Goal: Task Accomplishment & Management: Use online tool/utility

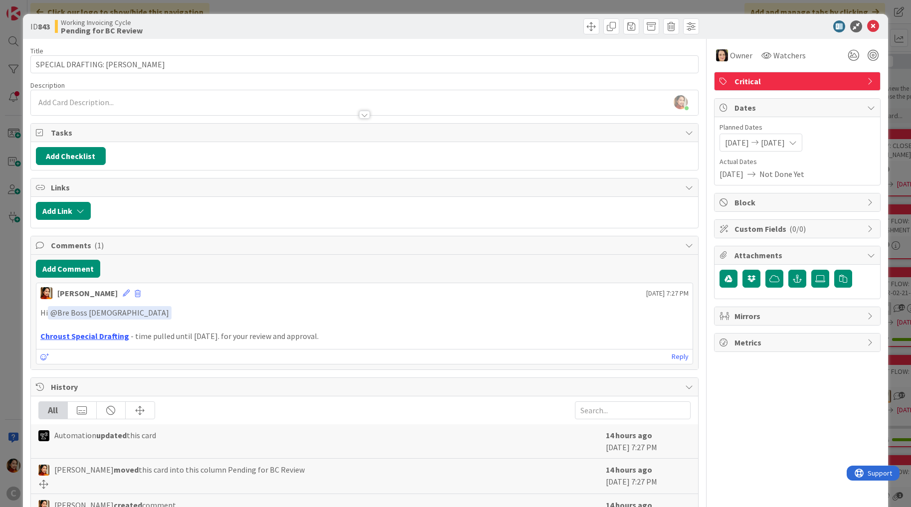
scroll to position [135, 0]
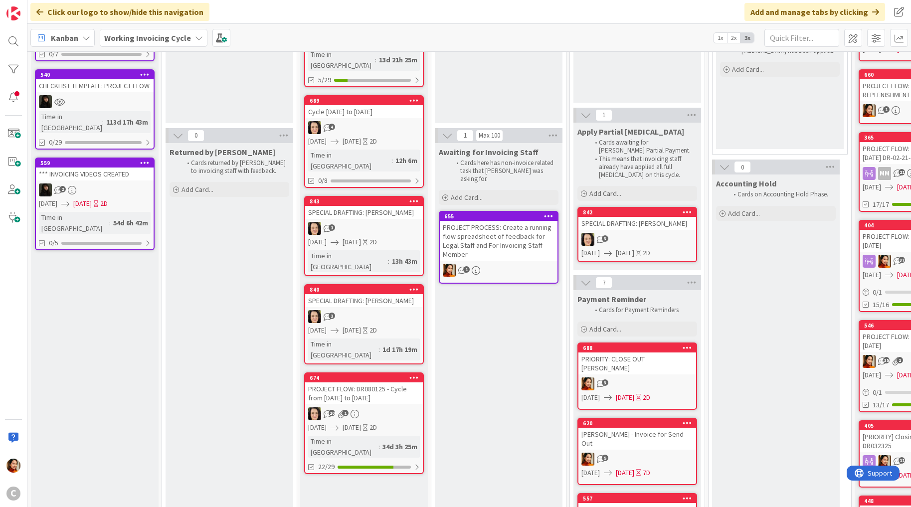
click at [388, 310] on div "2" at bounding box center [364, 316] width 118 height 13
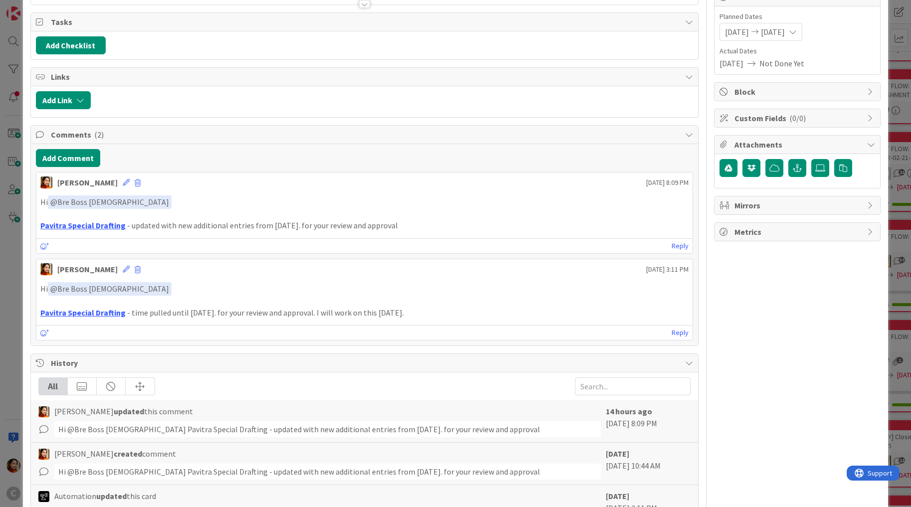
scroll to position [113, 0]
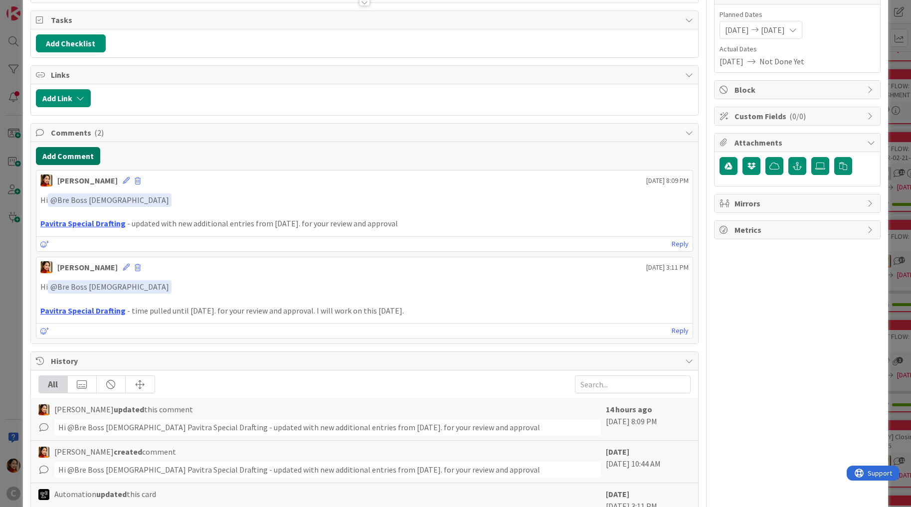
click at [66, 154] on button "Add Comment" at bounding box center [68, 156] width 64 height 18
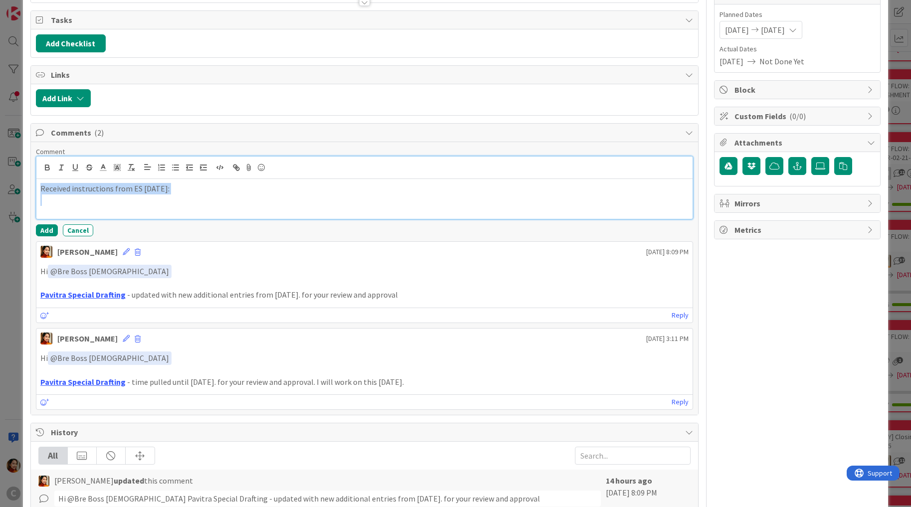
click at [115, 206] on div "Received instructions from ES [DATE]:" at bounding box center [364, 199] width 656 height 40
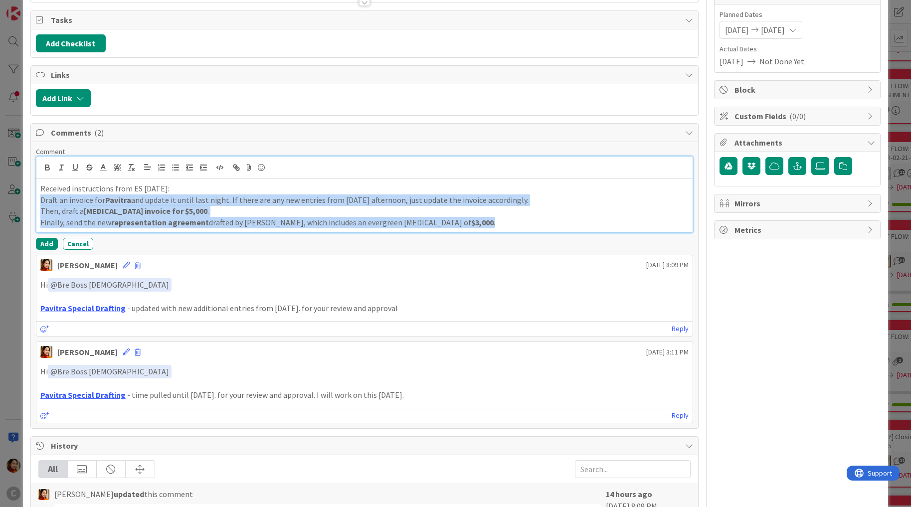
drag, startPoint x: 427, startPoint y: 220, endPoint x: 35, endPoint y: 193, distance: 392.1
click at [36, 193] on div "Received instructions from ES [DATE]: Draft an invoice for Pavitra and update i…" at bounding box center [364, 205] width 656 height 53
click at [173, 164] on icon "button" at bounding box center [175, 167] width 9 height 9
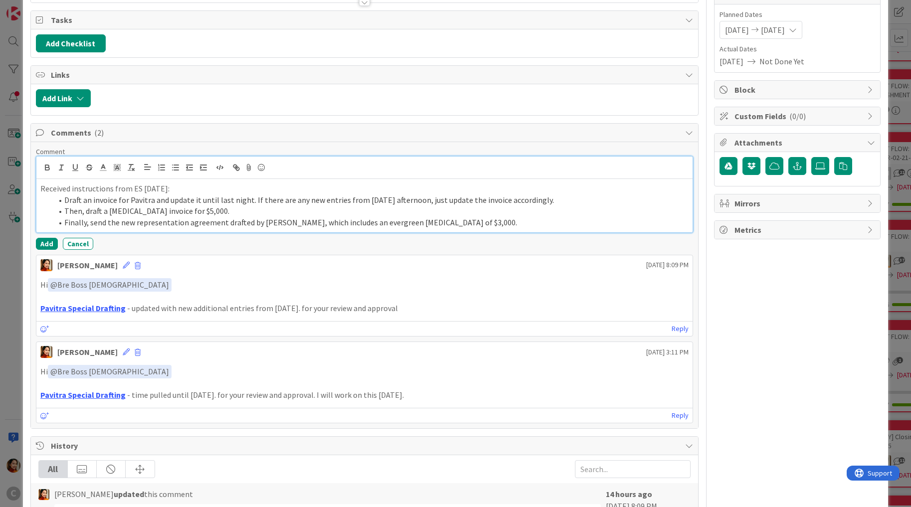
click at [219, 197] on li "Draft an invoice for Pavitra and update it until last night. If there are any n…" at bounding box center [370, 199] width 636 height 11
drag, startPoint x: 219, startPoint y: 197, endPoint x: 233, endPoint y: 198, distance: 14.0
click at [233, 198] on li "Draft an invoice for Pavitra and update it until last night. If there are any n…" at bounding box center [370, 199] width 636 height 11
click at [172, 186] on p "Received instructions from ES [DATE]:" at bounding box center [364, 188] width 648 height 11
click at [48, 240] on button "Add" at bounding box center [47, 244] width 22 height 12
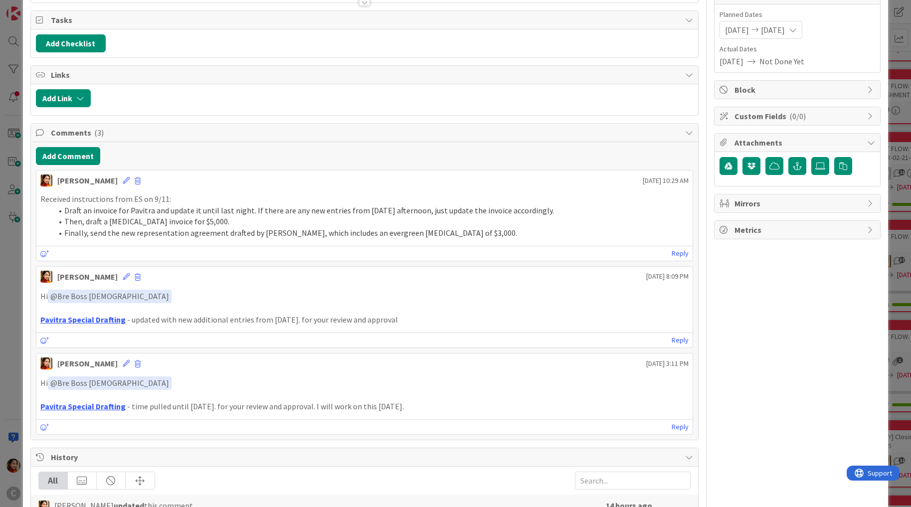
click at [11, 176] on div "ID 840 Working Invoicing Cycle Pending for BC Review Title 36 / 128 SPECIAL DRA…" at bounding box center [455, 253] width 911 height 507
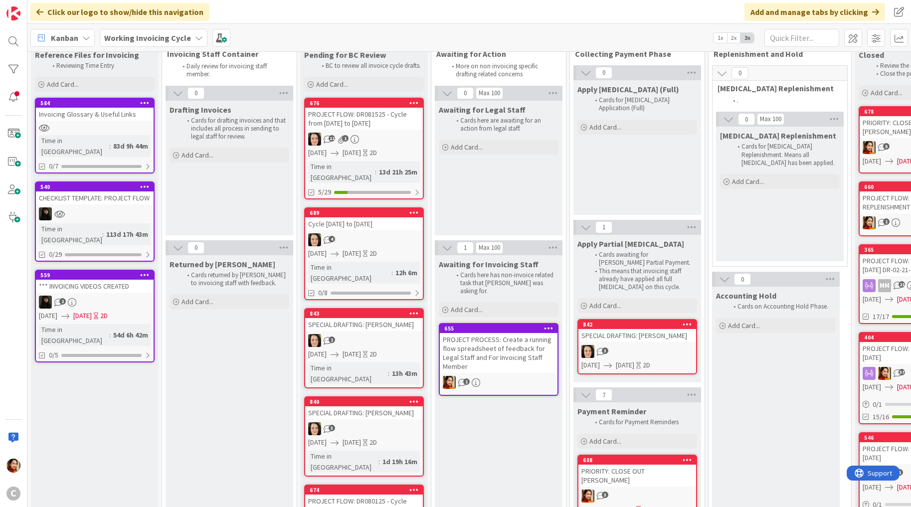
click at [655, 348] on div "3" at bounding box center [637, 351] width 118 height 13
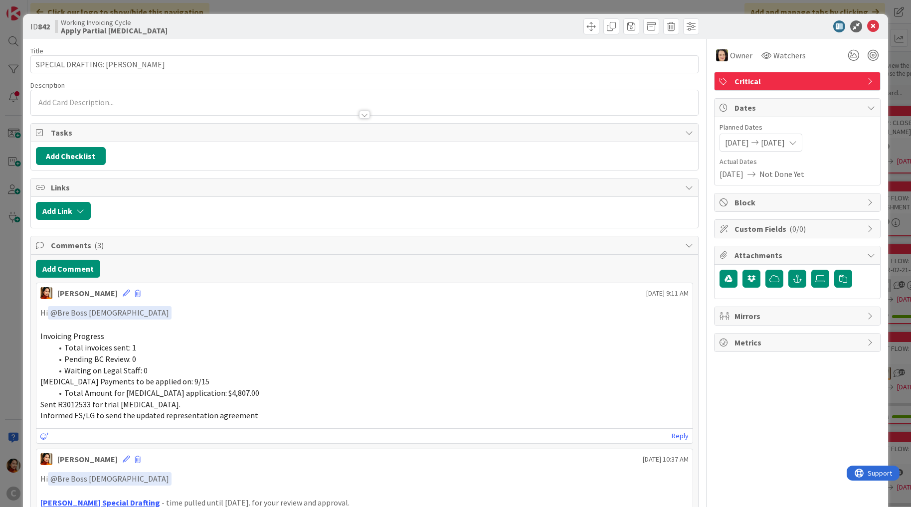
scroll to position [94, 0]
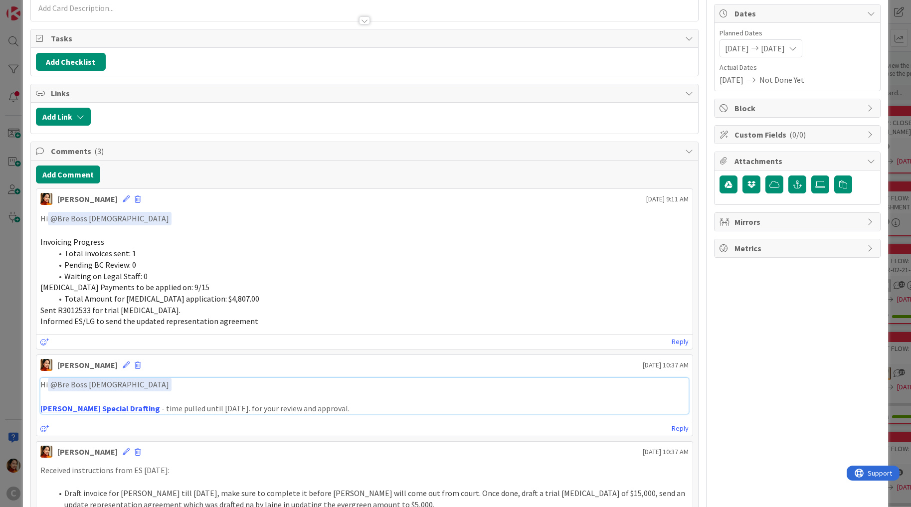
click at [98, 405] on link "[PERSON_NAME] Special Drafting" at bounding box center [100, 408] width 120 height 10
click at [16, 377] on div "ID 842 Working Invoicing Cycle Apply Partial [MEDICAL_DATA] Title 30 / 128 SPEC…" at bounding box center [455, 253] width 911 height 507
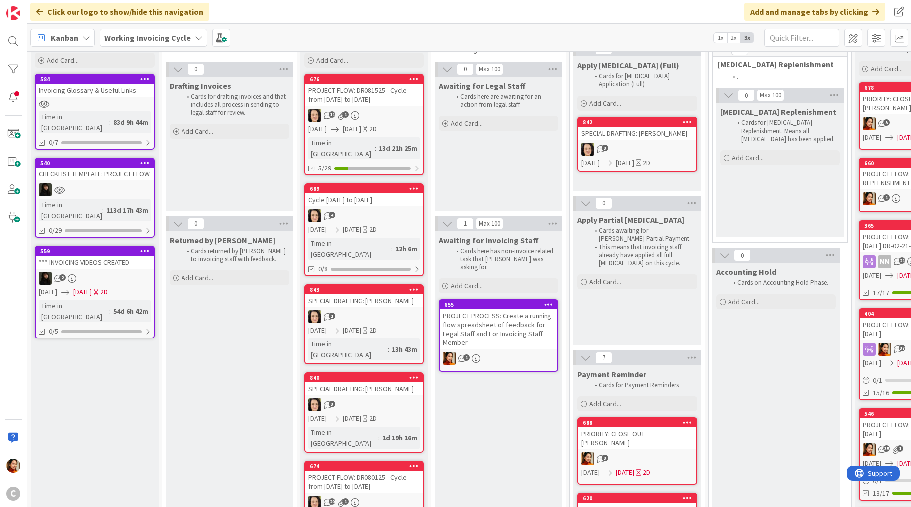
scroll to position [45, 0]
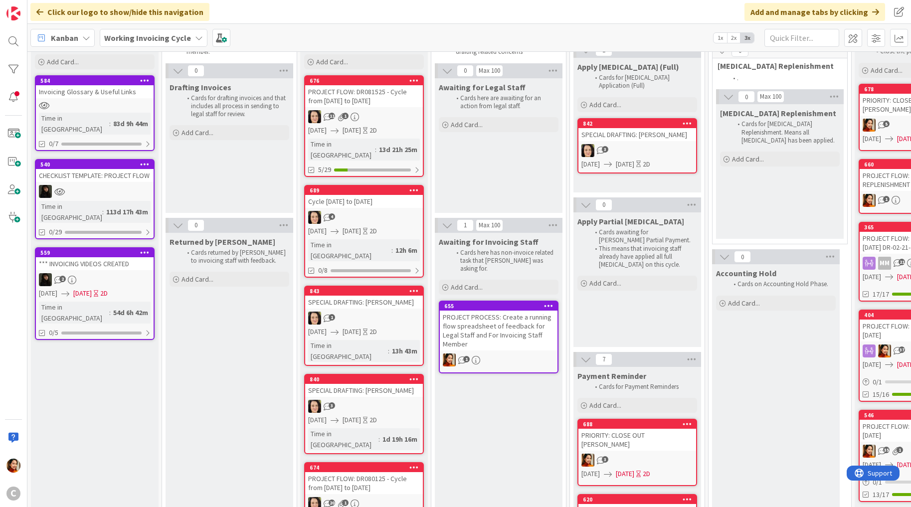
click at [361, 133] on span "[DATE]" at bounding box center [351, 130] width 18 height 10
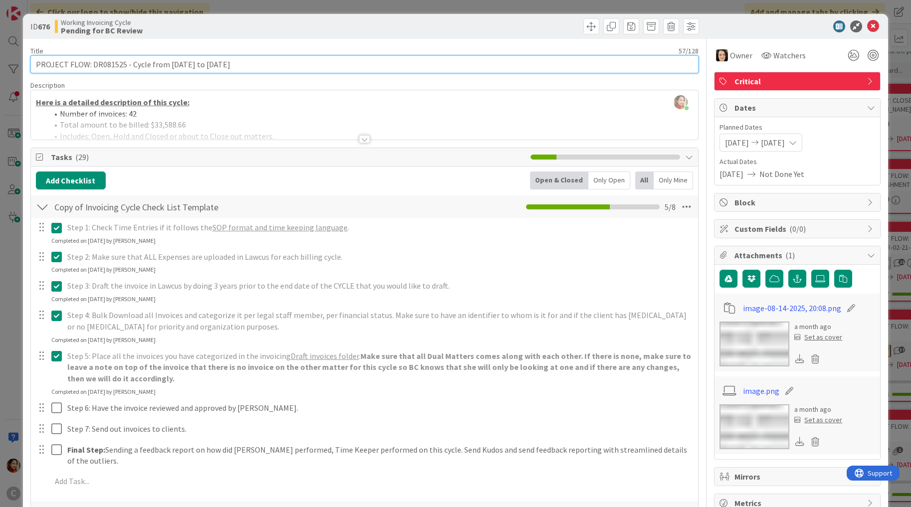
click at [174, 64] on input "PROJECT FLOW: DR081525 - Cycle from [DATE] to [DATE]" at bounding box center [364, 64] width 668 height 18
drag, startPoint x: 174, startPoint y: 64, endPoint x: 250, endPoint y: 64, distance: 76.3
click at [251, 64] on input "PROJECT FLOW: DR081525 - Cycle from [DATE] to [DATE]" at bounding box center [364, 64] width 668 height 18
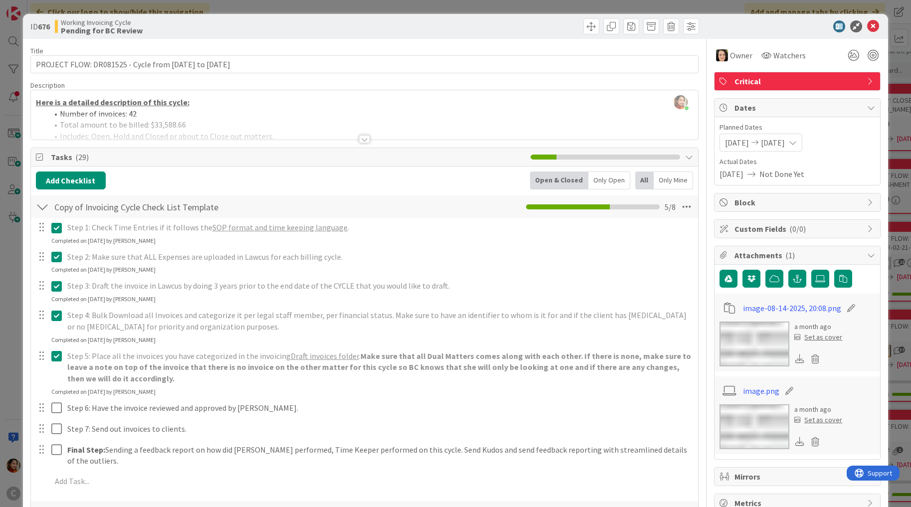
click at [12, 191] on div "ID 676 Working Invoicing Cycle Pending for BC Review Title 57 / 128 PROJECT FLO…" at bounding box center [455, 253] width 911 height 507
click at [12, 191] on span at bounding box center [13, 189] width 20 height 20
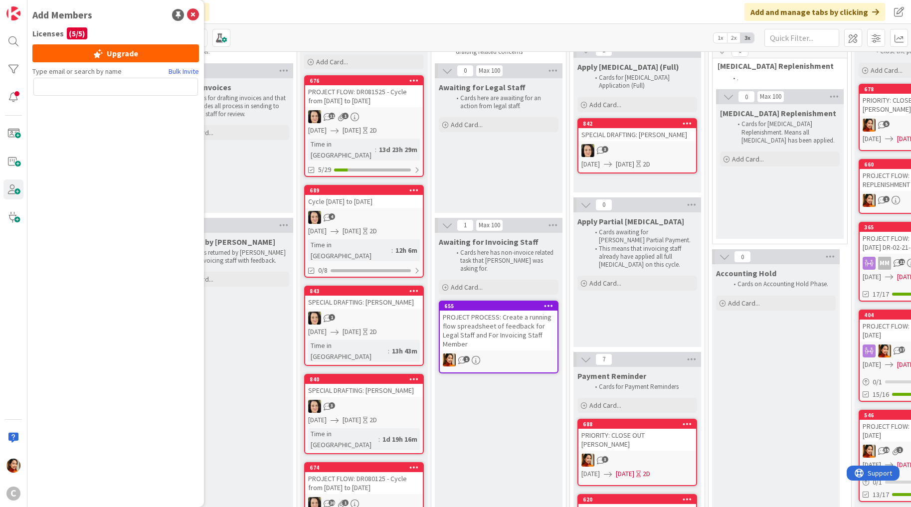
click at [243, 195] on div "Drafting Invoices Cards for drafting invoices and that includes all process in …" at bounding box center [229, 145] width 128 height 135
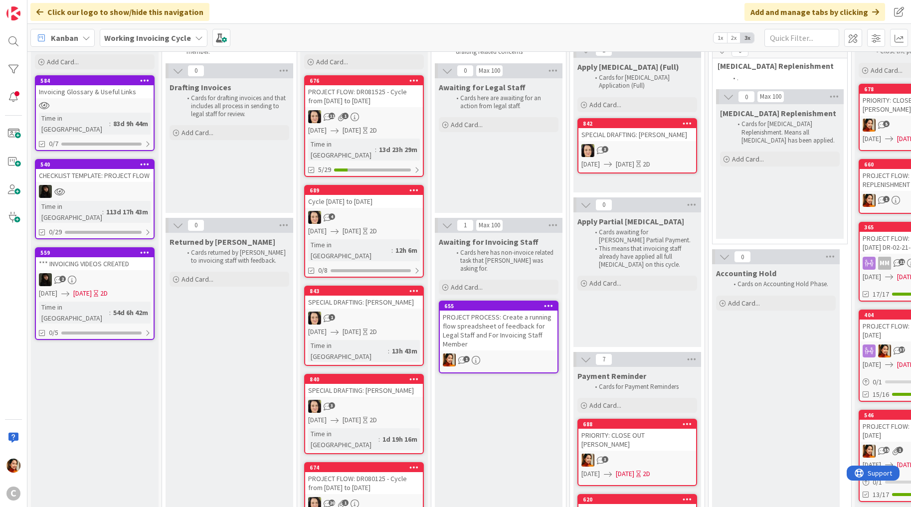
click at [366, 400] on div "3" at bounding box center [364, 406] width 118 height 13
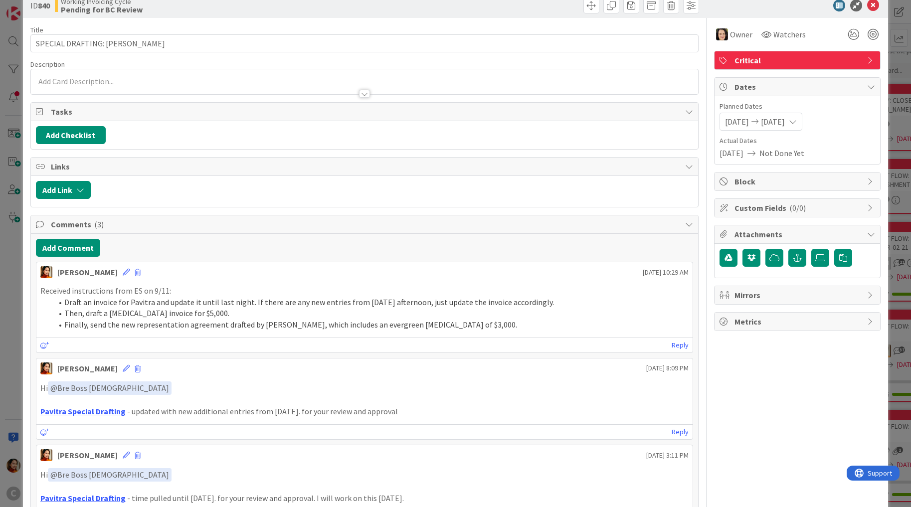
scroll to position [32, 0]
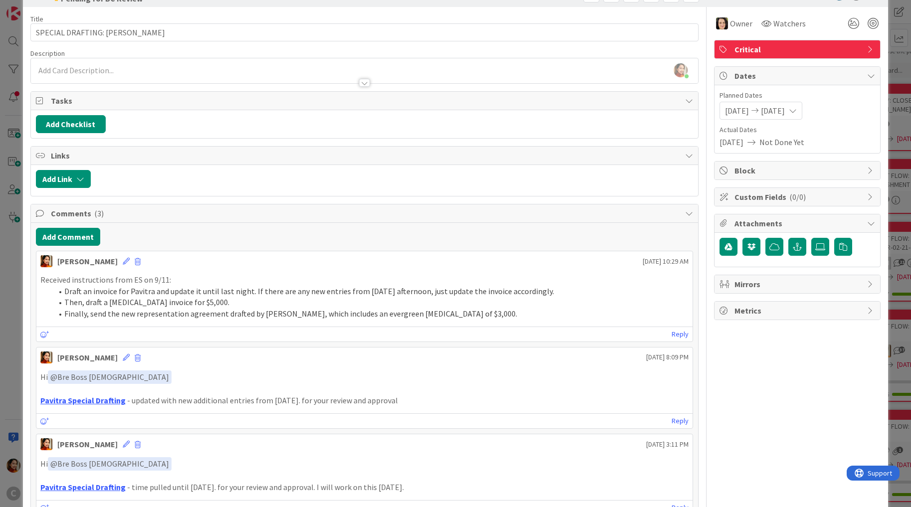
click at [17, 275] on div "ID 840 Working Invoicing Cycle Pending for BC Review Title 36 / 128 SPECIAL DRA…" at bounding box center [455, 253] width 911 height 507
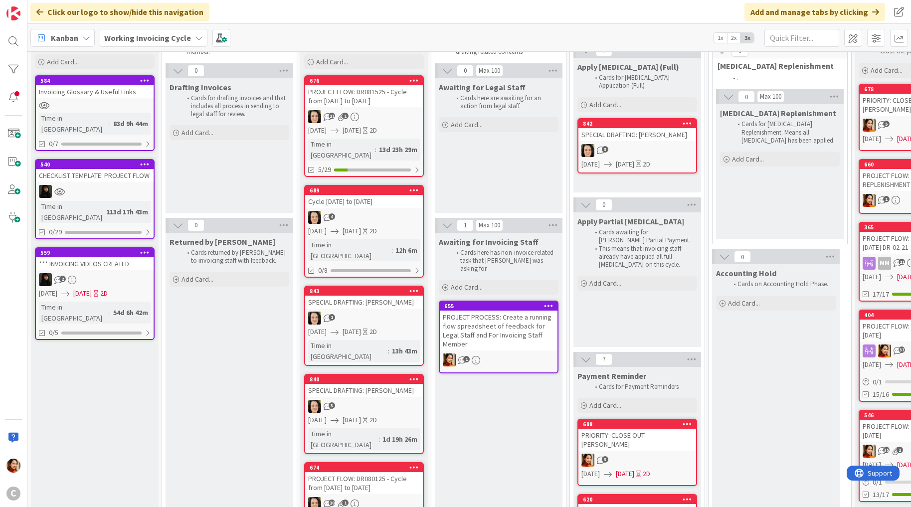
click at [639, 130] on div "SPECIAL DRAFTING: [PERSON_NAME]" at bounding box center [637, 134] width 118 height 13
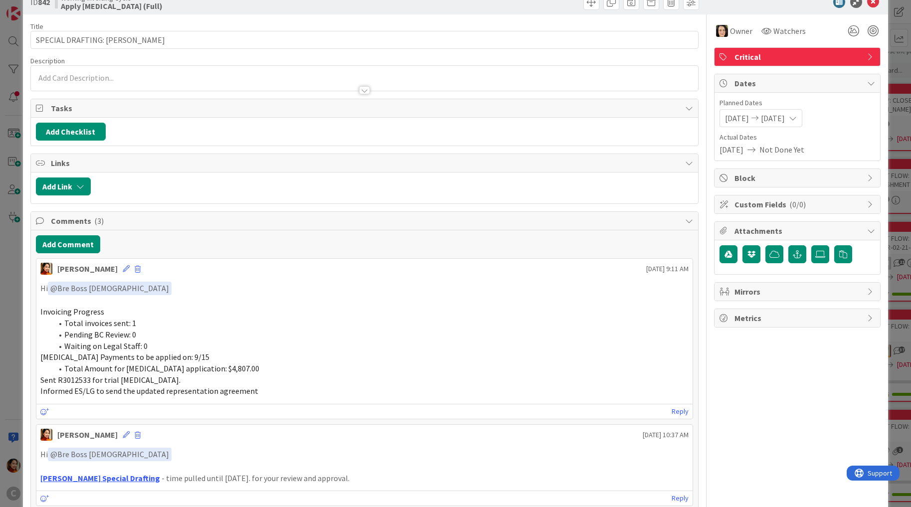
scroll to position [29, 0]
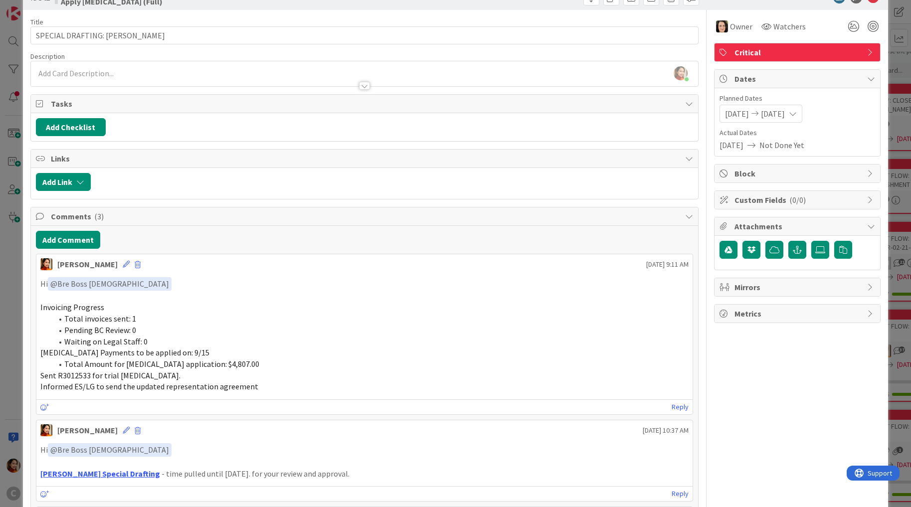
click at [18, 318] on div "ID 842 Working Invoicing Cycle Apply [MEDICAL_DATA] (Full) Title 30 / 128 SPECI…" at bounding box center [455, 253] width 911 height 507
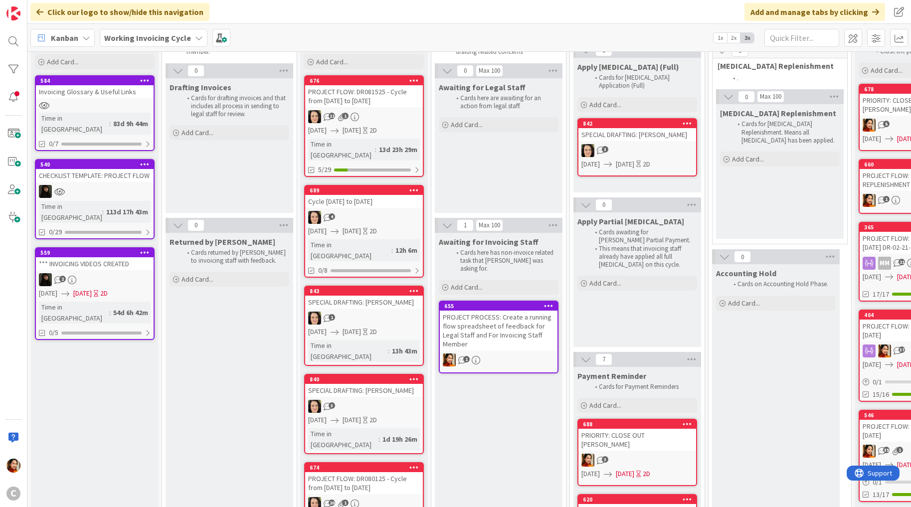
click at [382, 400] on div "3" at bounding box center [364, 406] width 118 height 13
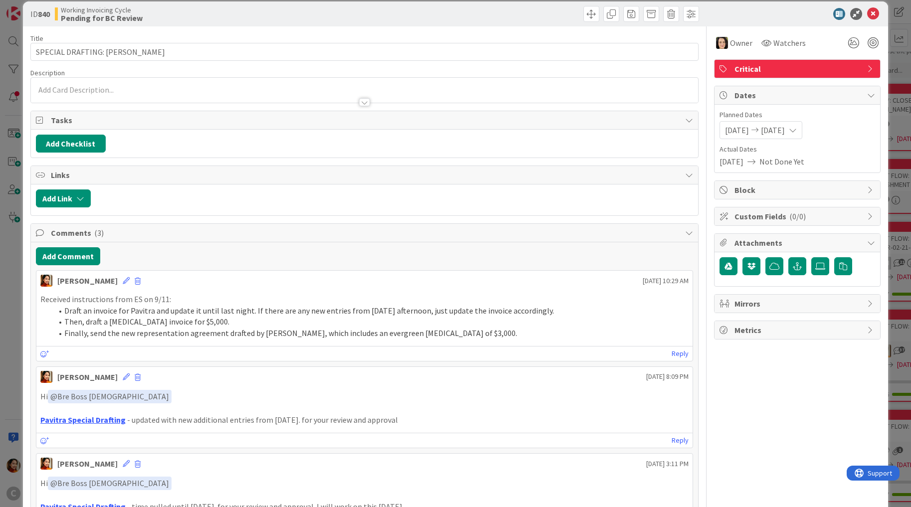
scroll to position [13, 0]
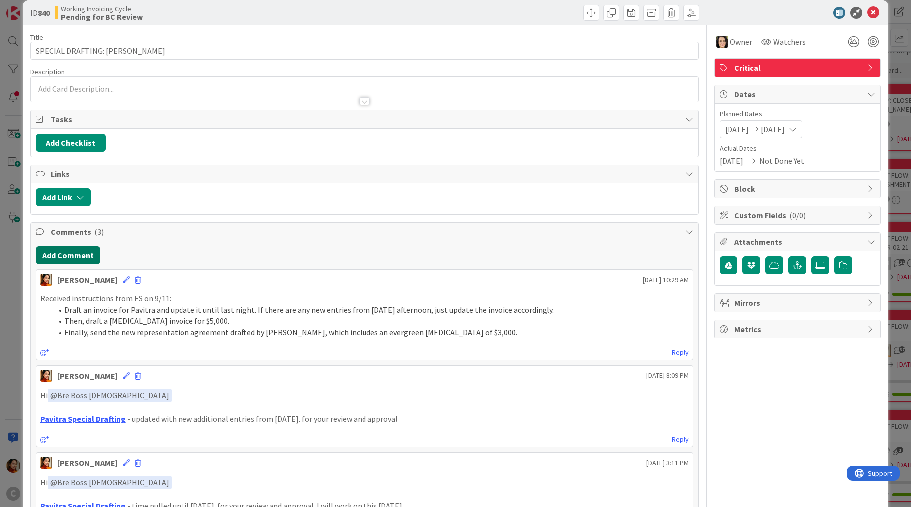
click at [86, 254] on button "Add Comment" at bounding box center [68, 255] width 64 height 18
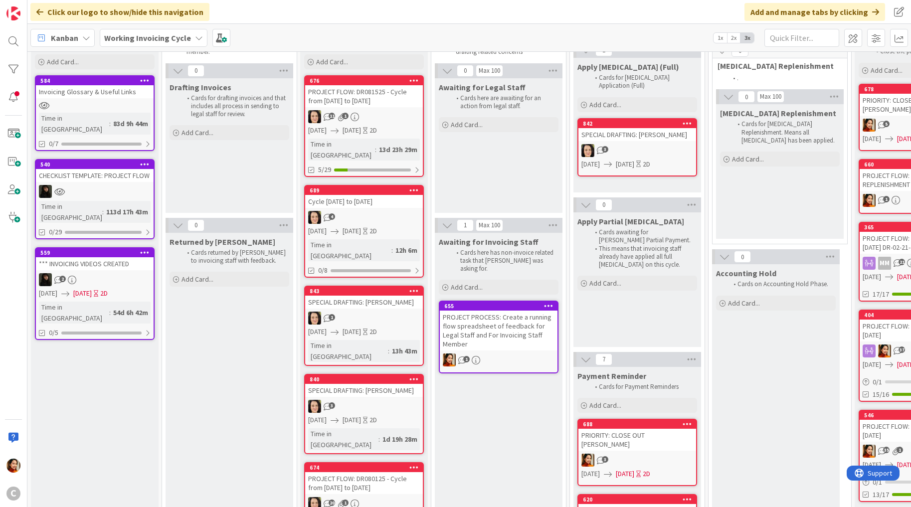
click at [610, 144] on div "3" at bounding box center [637, 150] width 118 height 13
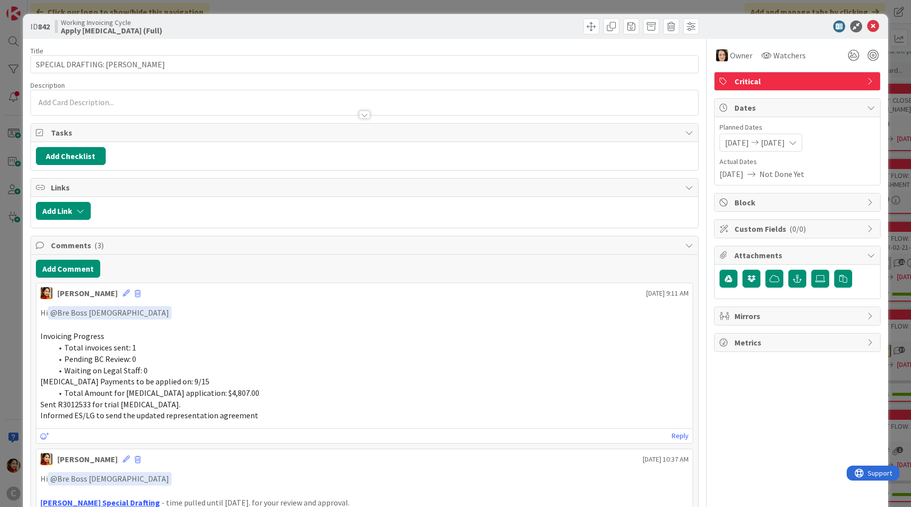
click at [15, 304] on div "ID 842 Working Invoicing Cycle Apply [MEDICAL_DATA] (Full) Title 30 / 128 SPECI…" at bounding box center [455, 253] width 911 height 507
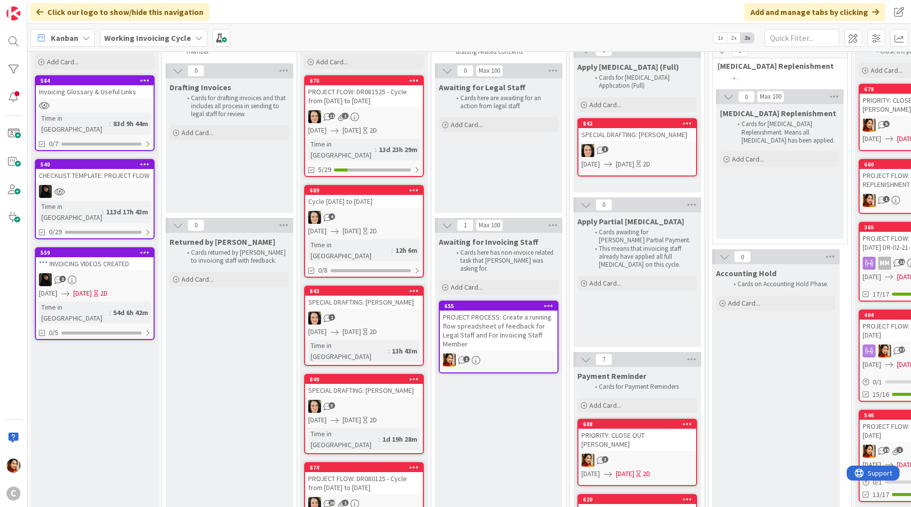
click at [361, 415] on span "[DATE]" at bounding box center [351, 420] width 18 height 10
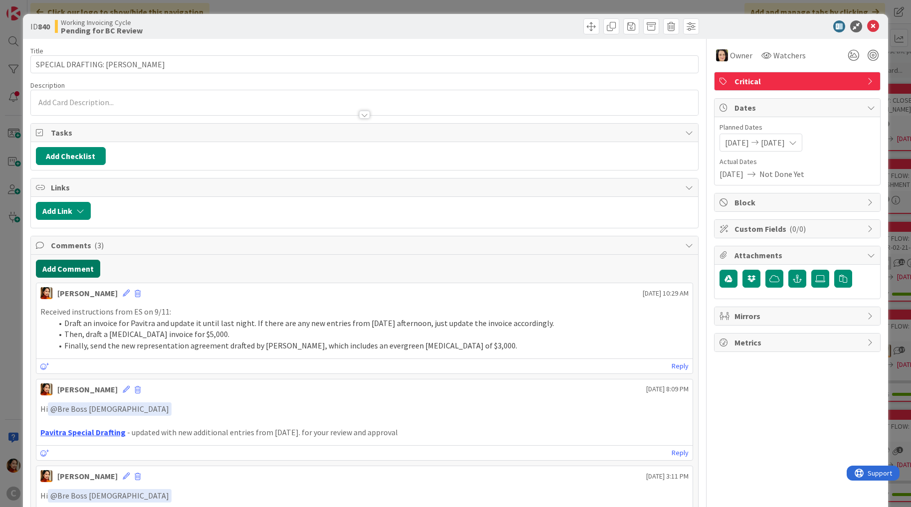
click at [65, 267] on button "Add Comment" at bounding box center [68, 269] width 64 height 18
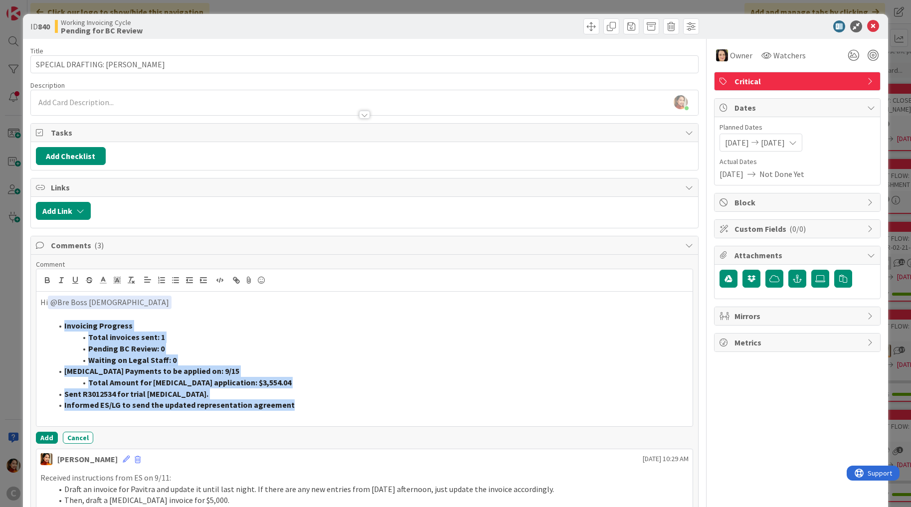
drag, startPoint x: 295, startPoint y: 405, endPoint x: 51, endPoint y: 324, distance: 257.4
click at [51, 324] on ol "Invoicing Progress Total invoices sent: 1 Pending BC Review: 0 Waiting on Legal…" at bounding box center [364, 365] width 648 height 91
click at [190, 277] on icon "button" at bounding box center [189, 280] width 9 height 9
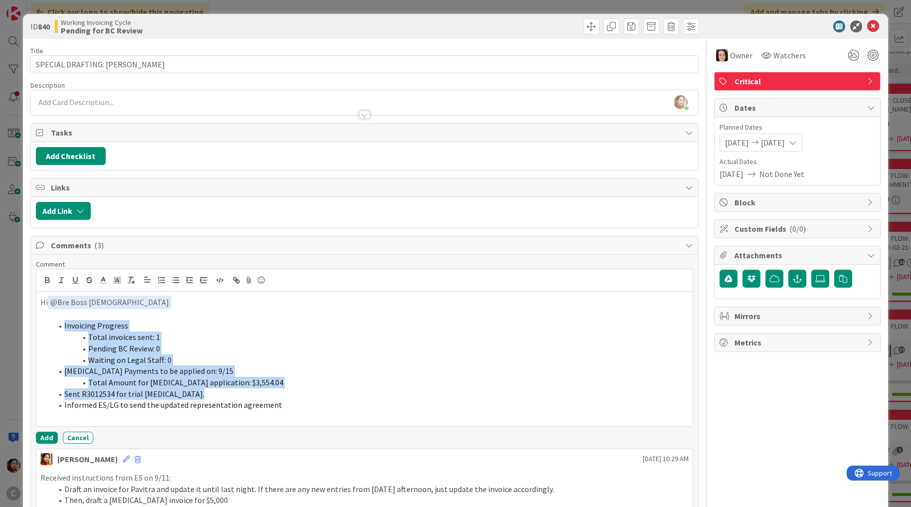
click at [64, 324] on span "Invoicing Progress" at bounding box center [96, 325] width 64 height 10
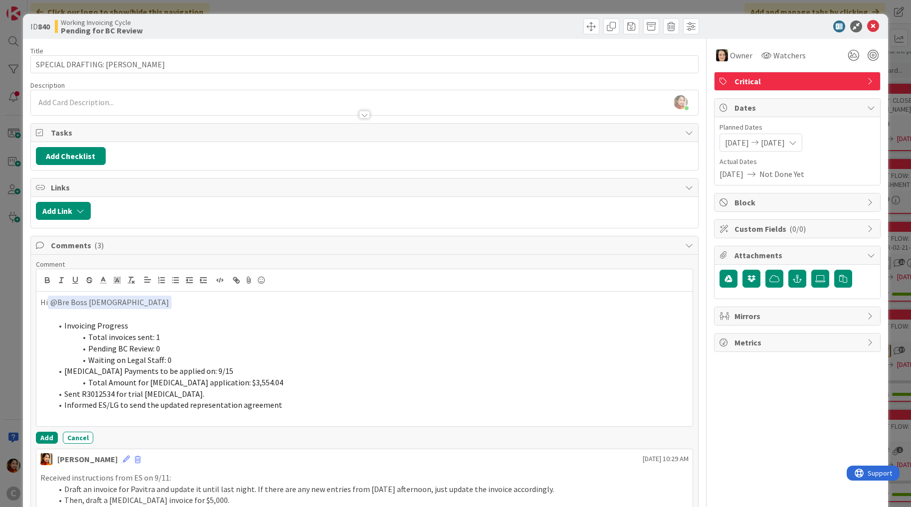
drag, startPoint x: 179, startPoint y: 355, endPoint x: 75, endPoint y: 337, distance: 105.1
click at [75, 337] on ol "Invoicing Progress Total invoices sent: 1 Pending BC Review: 0 Waiting on Legal…" at bounding box center [364, 365] width 648 height 91
click at [193, 280] on icon "button" at bounding box center [189, 280] width 9 height 9
drag, startPoint x: 250, startPoint y: 380, endPoint x: 71, endPoint y: 382, distance: 178.9
click at [71, 382] on li "Total Amount for [MEDICAL_DATA] application: $3,554.04" at bounding box center [370, 382] width 636 height 11
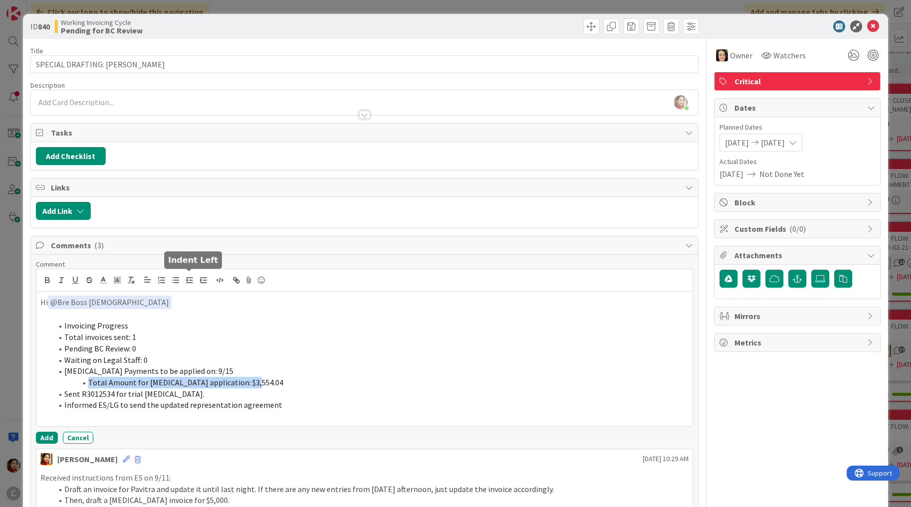
click at [189, 276] on icon "button" at bounding box center [189, 280] width 9 height 9
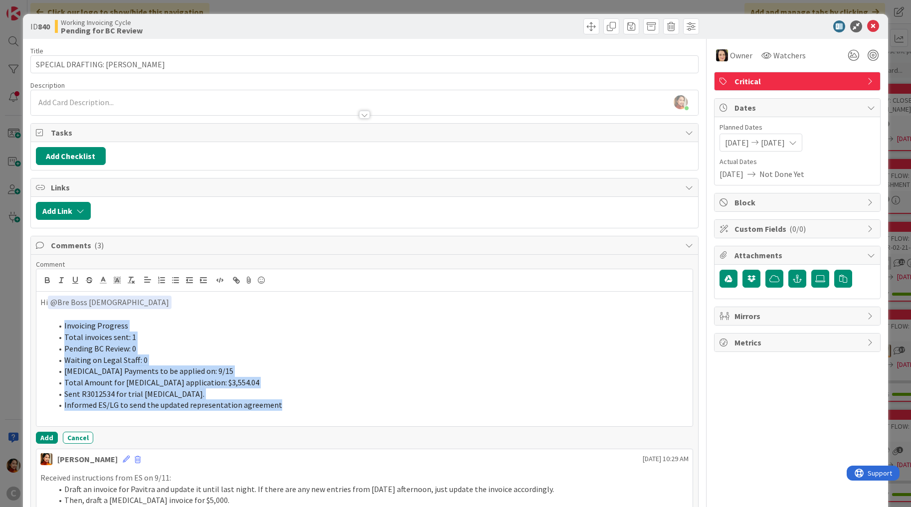
drag, startPoint x: 295, startPoint y: 401, endPoint x: 30, endPoint y: 323, distance: 275.8
click at [31, 323] on div "Comment Hi ﻿ @ Bre Boss [DEMOGRAPHIC_DATA] ﻿ Invoicing Progress Total invoices …" at bounding box center [364, 486] width 667 height 463
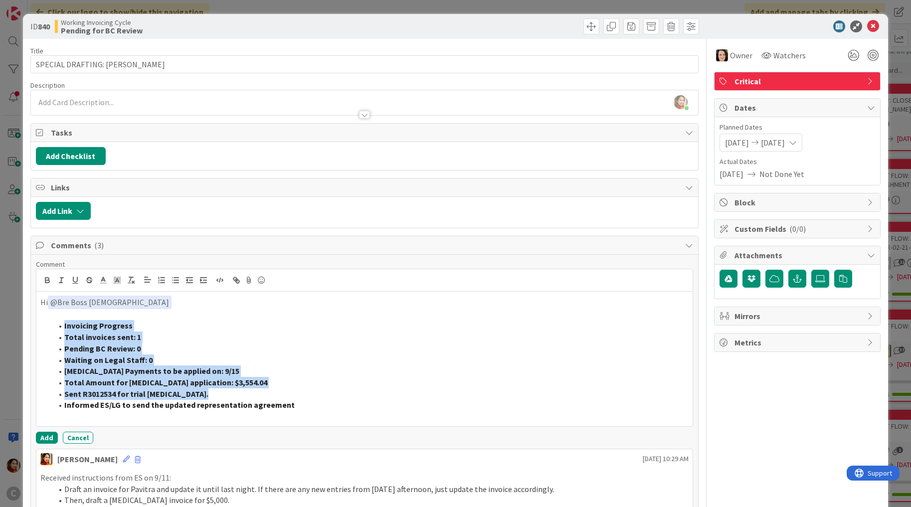
click at [63, 327] on li "Invoicing Progress" at bounding box center [370, 325] width 636 height 11
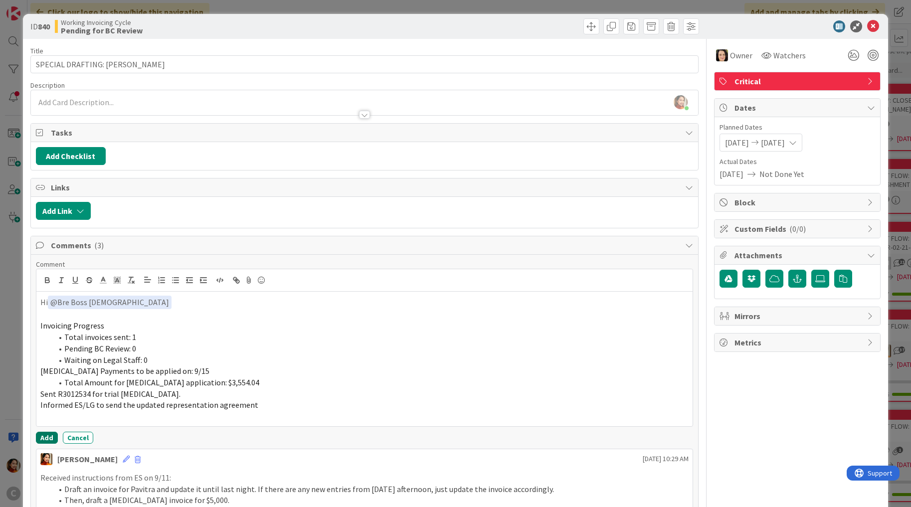
click at [45, 434] on button "Add" at bounding box center [47, 438] width 22 height 12
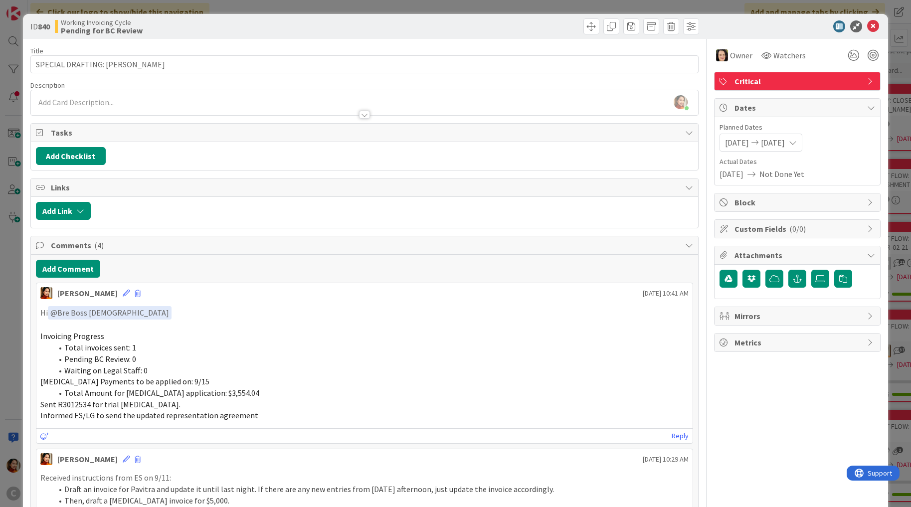
click at [15, 316] on div "ID 840 Working Invoicing Cycle Pending for BC Review Title 36 / 128 SPECIAL DRA…" at bounding box center [455, 253] width 911 height 507
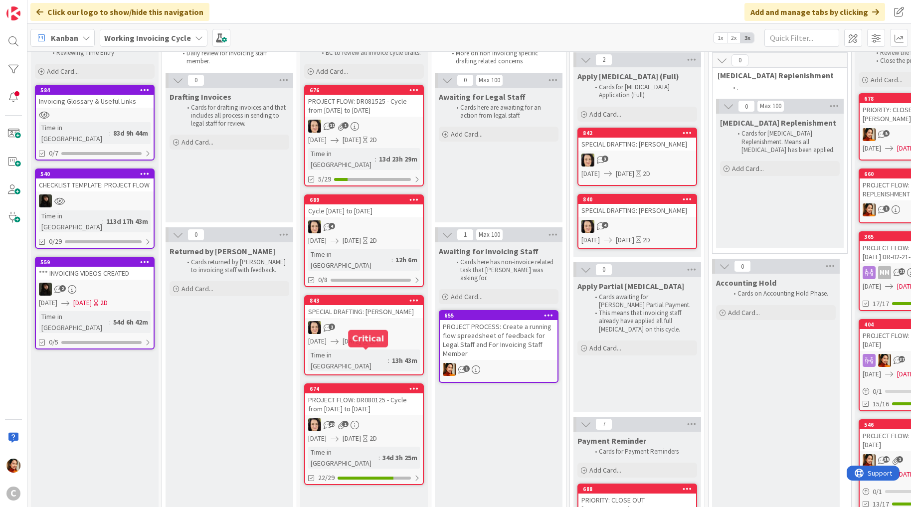
scroll to position [35, 0]
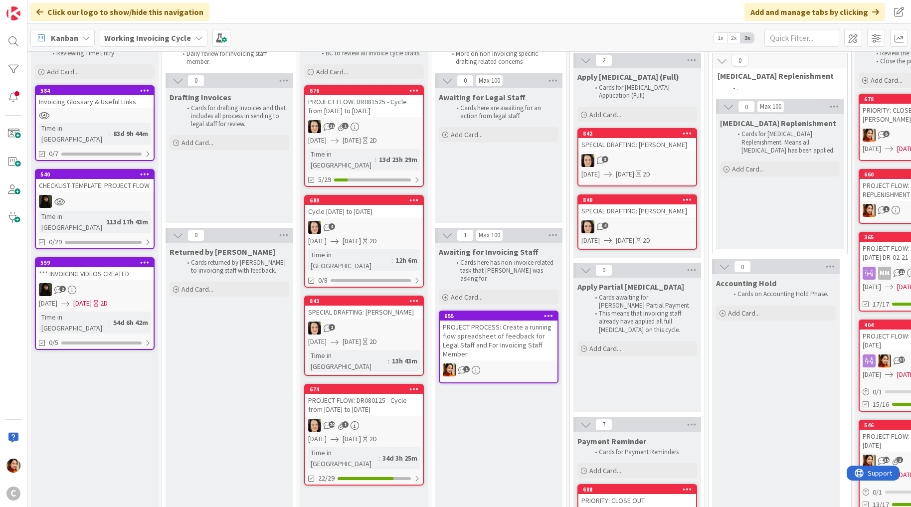
drag, startPoint x: 379, startPoint y: 350, endPoint x: 786, endPoint y: 501, distance: 434.0
